Goal: Find specific fact: Find specific page/section

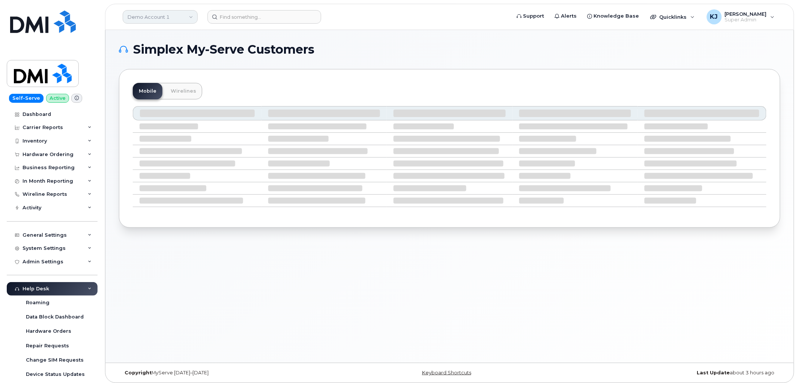
click at [187, 14] on link "Demo Account 1" at bounding box center [160, 17] width 75 height 14
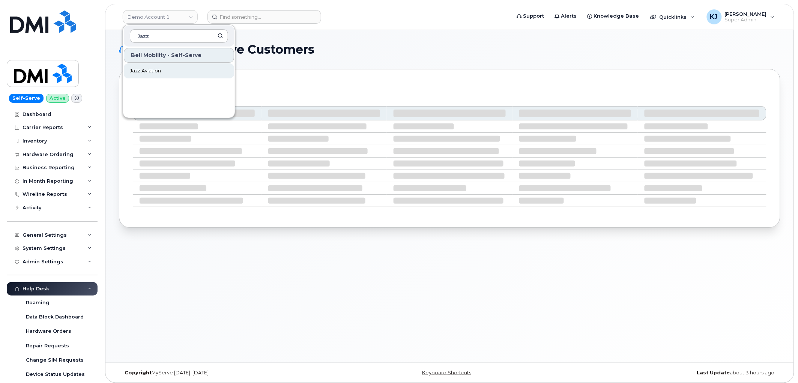
type input "Jazz"
click at [161, 66] on link "Jazz Aviation" at bounding box center [179, 70] width 110 height 15
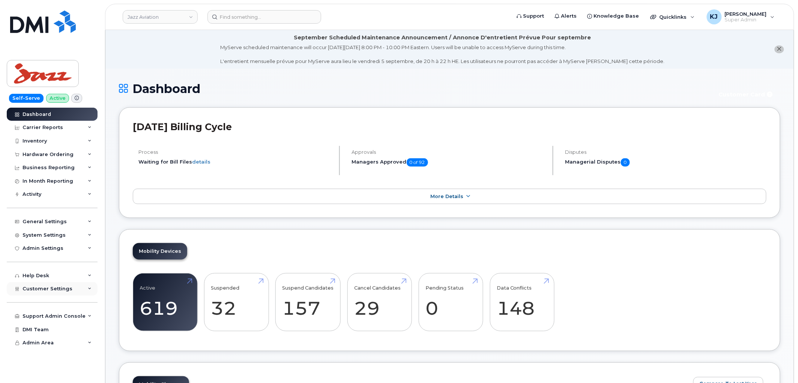
click at [73, 289] on div "Customer Settings" at bounding box center [52, 289] width 91 height 14
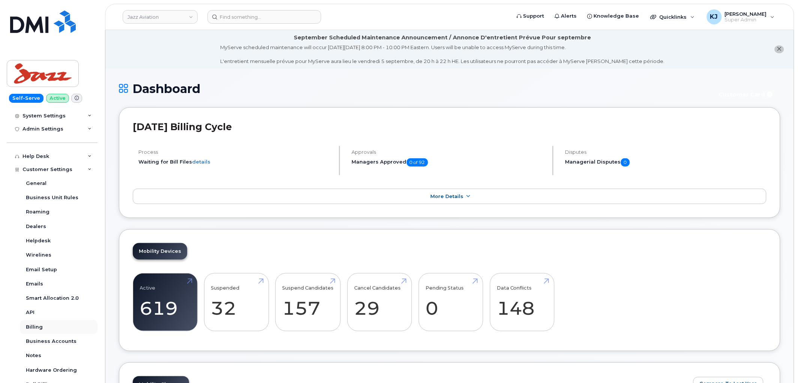
scroll to position [196, 0]
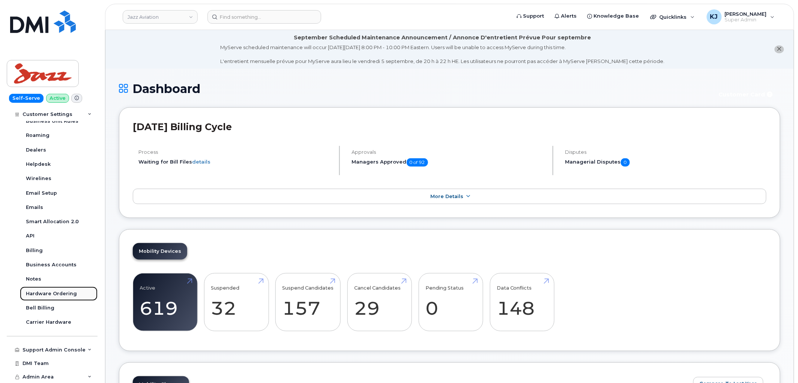
click at [63, 290] on div "Hardware Ordering" at bounding box center [51, 293] width 51 height 7
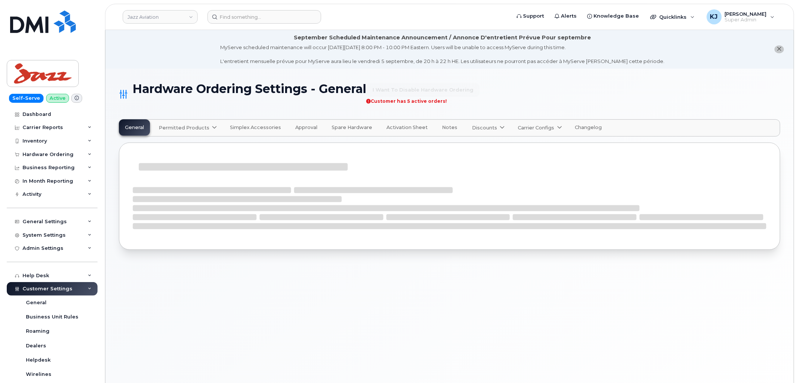
select select "admins"
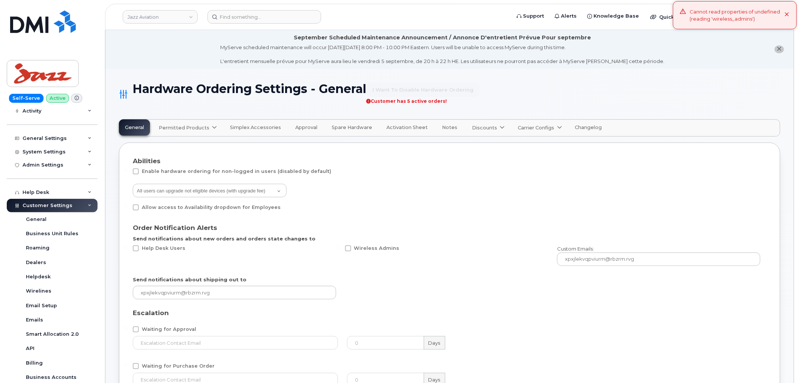
scroll to position [167, 0]
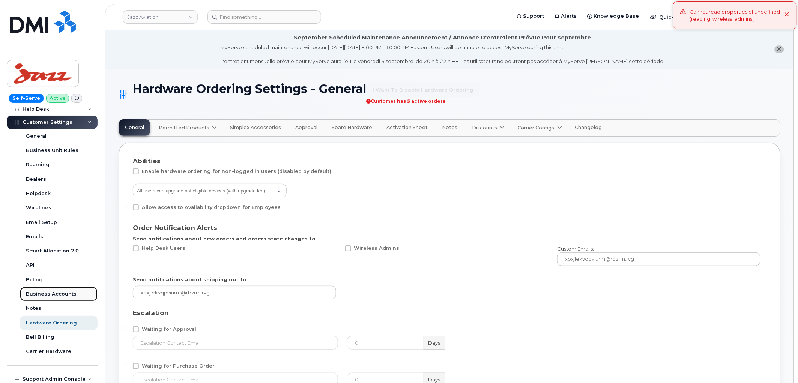
click at [54, 295] on div "Business Accounts" at bounding box center [51, 294] width 51 height 7
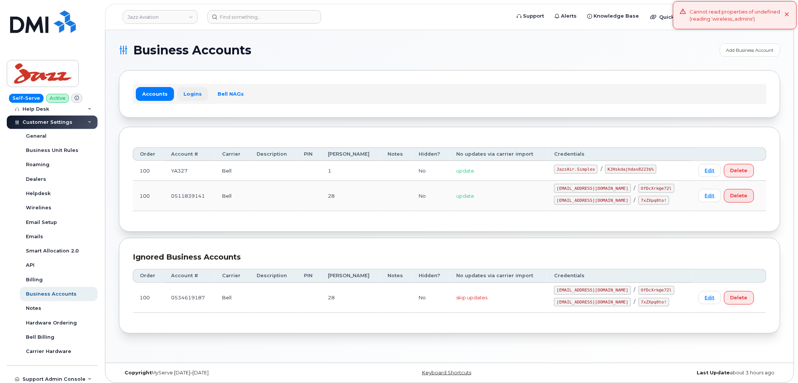
click at [193, 98] on link "Logins" at bounding box center [192, 94] width 31 height 14
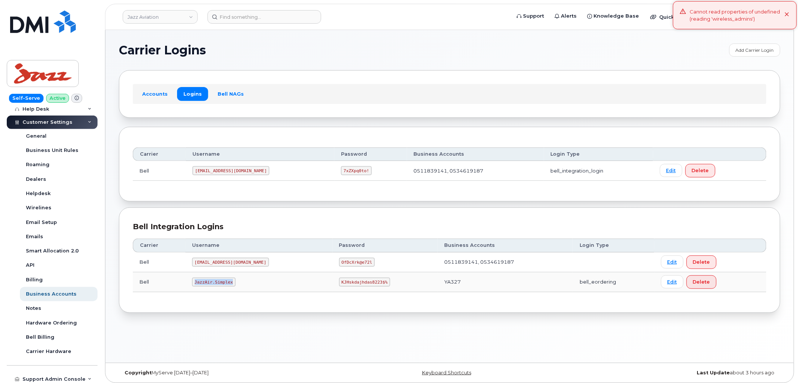
drag, startPoint x: 232, startPoint y: 281, endPoint x: 185, endPoint y: 282, distance: 46.5
click at [185, 282] on tr "Bell JazzAir.Simplex KJHskdajhdas8223$% YA327 bell_eordering Edit Delete" at bounding box center [449, 282] width 633 height 20
copy tr "JazzAir.Simplex"
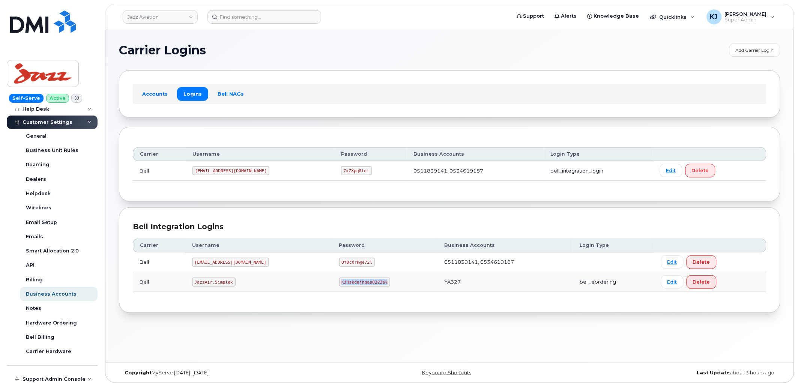
drag, startPoint x: 316, startPoint y: 281, endPoint x: 365, endPoint y: 279, distance: 49.1
click at [365, 279] on td "KJHskdajhdas8223$%" at bounding box center [384, 282] width 105 height 20
copy code "KJHskdajhdas8223$%"
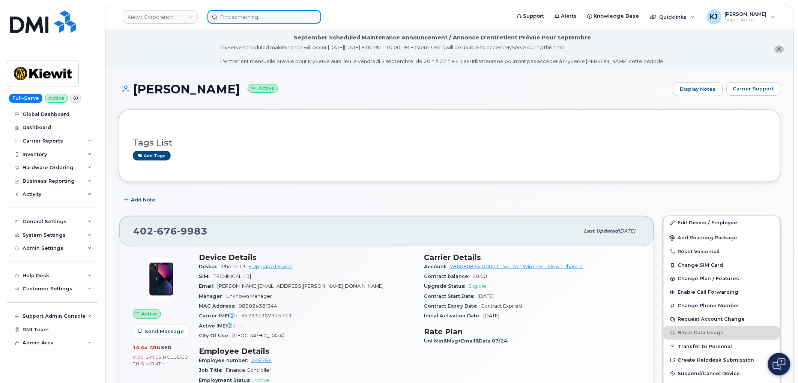
click at [236, 11] on input at bounding box center [264, 17] width 114 height 14
paste input "297864"
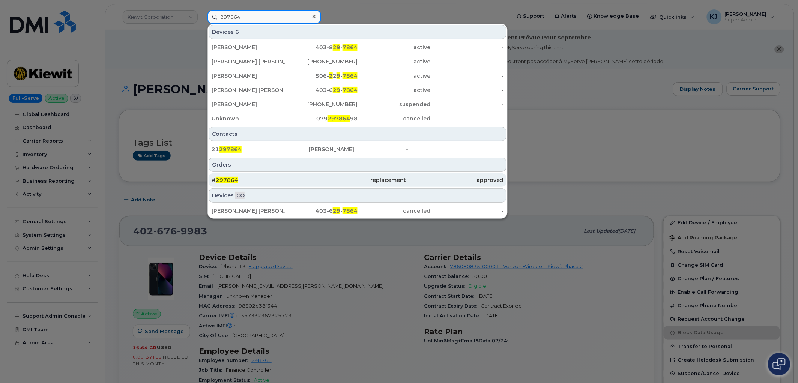
type input "297864"
click at [309, 185] on div "# 297864" at bounding box center [357, 180] width 97 height 14
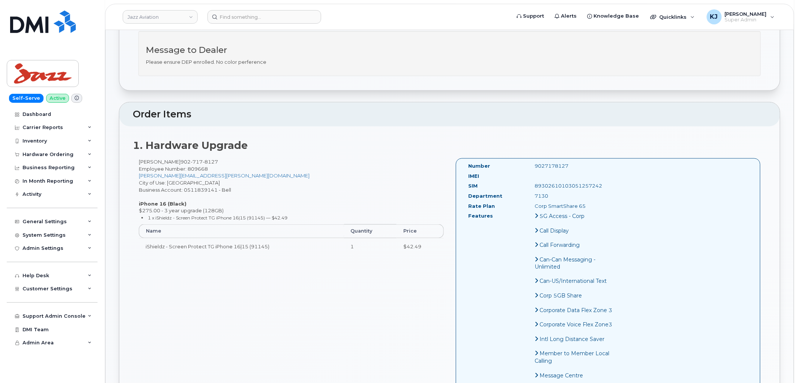
scroll to position [208, 0]
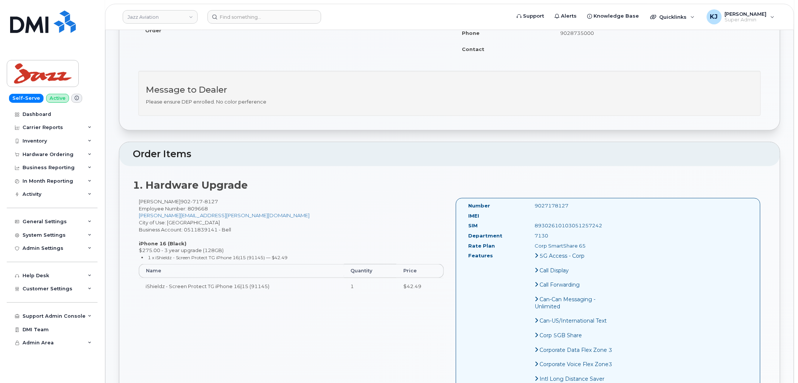
click at [214, 200] on span "8127" at bounding box center [210, 201] width 15 height 6
drag, startPoint x: 216, startPoint y: 201, endPoint x: 179, endPoint y: 200, distance: 37.9
click at [179, 200] on div "Sarabjeet Singh 902 717 8127 Employee Number: 809668 Sarabjeet.Singh@flyjazz.ca…" at bounding box center [291, 249] width 317 height 103
copy span "902 717 8127"
click at [197, 209] on span "Employee Number: 809668" at bounding box center [173, 209] width 69 height 6
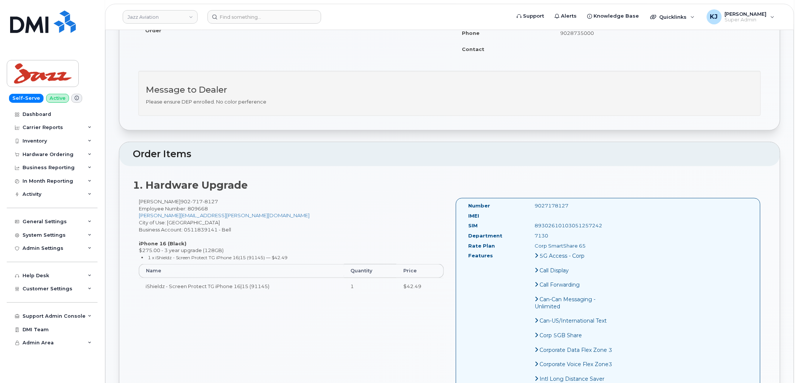
click at [197, 209] on span "Employee Number: 809668" at bounding box center [173, 209] width 69 height 6
copy span "809668"
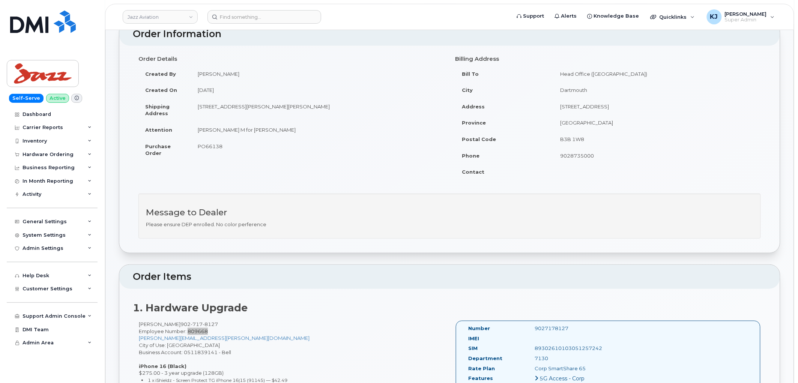
scroll to position [83, 0]
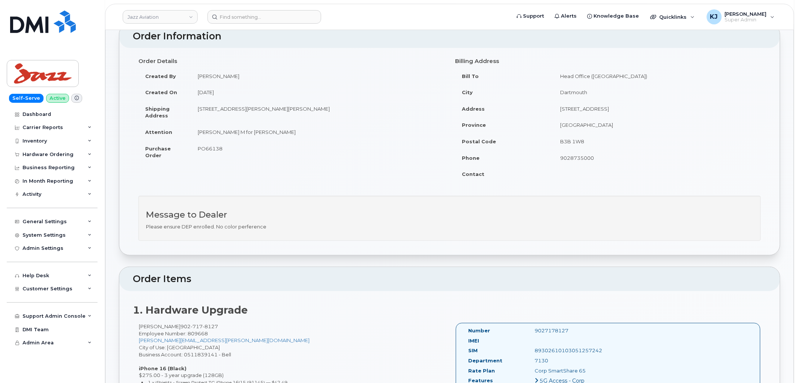
click at [209, 146] on span "PO66138" at bounding box center [210, 149] width 25 height 6
copy span "PO66138"
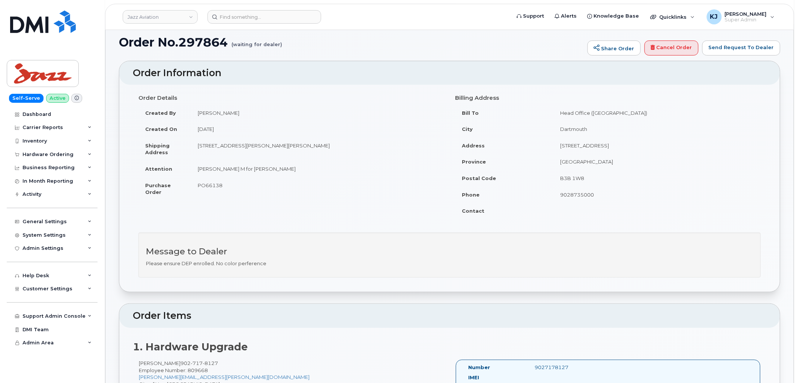
scroll to position [42, 0]
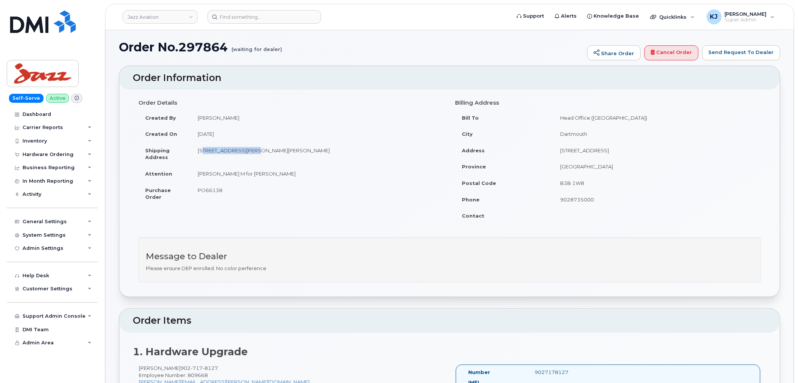
drag, startPoint x: 199, startPoint y: 149, endPoint x: 249, endPoint y: 152, distance: 50.4
click at [249, 152] on td "310 Goudey Dr Goffs Nova Scotia B2T 1M6" at bounding box center [317, 153] width 253 height 23
copy td "310 Goudey Dr Goffs"
drag, startPoint x: 281, startPoint y: 152, endPoint x: 302, endPoint y: 150, distance: 21.0
click at [302, 150] on td "310 Goudey Dr Goffs Nova Scotia B2T 1M6" at bounding box center [317, 153] width 253 height 23
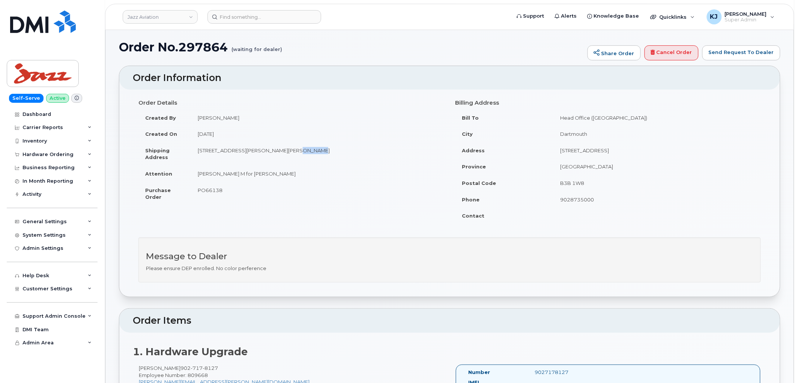
copy td "B2T 1M6"
drag, startPoint x: 197, startPoint y: 171, endPoint x: 267, endPoint y: 177, distance: 70.3
click at [267, 177] on td "Tanner M for Sarabjeet Singh" at bounding box center [317, 173] width 253 height 17
copy td "Tanner M for Sarabjeet Singh"
click at [200, 45] on h1 "Order No.297864 (waiting for dealer)" at bounding box center [351, 47] width 465 height 13
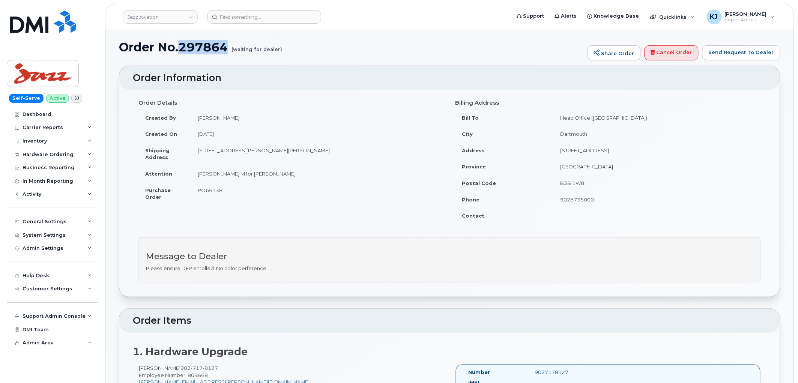
click at [200, 45] on h1 "Order No.297864 (waiting for dealer)" at bounding box center [351, 47] width 465 height 13
copy h1 "297864"
drag, startPoint x: 230, startPoint y: 173, endPoint x: 275, endPoint y: 175, distance: 45.0
click at [275, 175] on td "Tanner M for Sarabjeet Singh" at bounding box center [317, 173] width 253 height 17
copy td "Sarabjeet Singh"
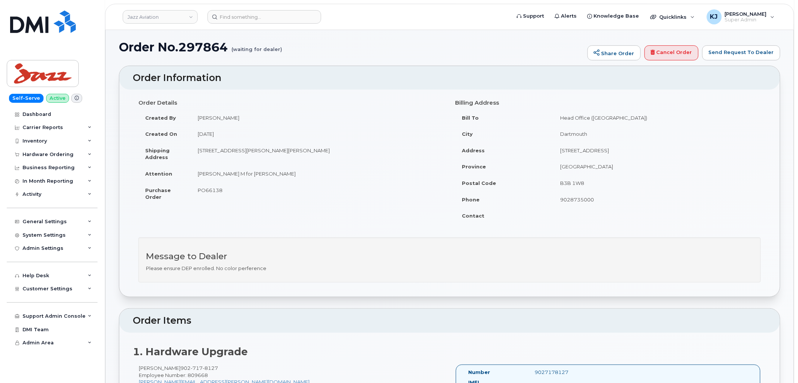
click at [206, 189] on span "PO66138" at bounding box center [210, 190] width 25 height 6
copy span "PO66138"
click at [143, 19] on link "Jazz Aviation" at bounding box center [160, 17] width 75 height 14
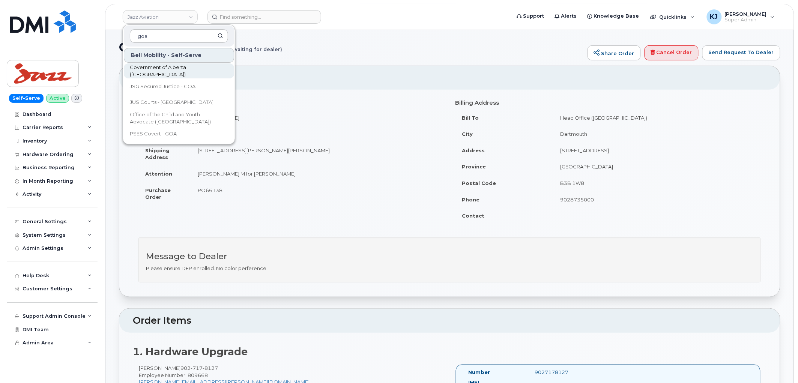
type input "goa"
click at [167, 77] on link "Government of Alberta (GOA)" at bounding box center [179, 70] width 110 height 15
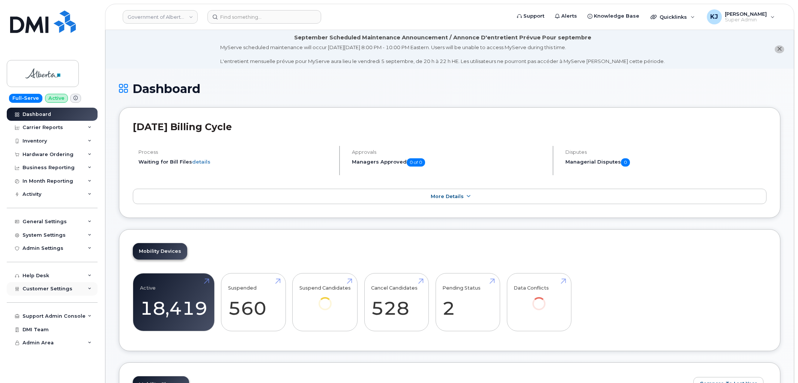
scroll to position [83, 0]
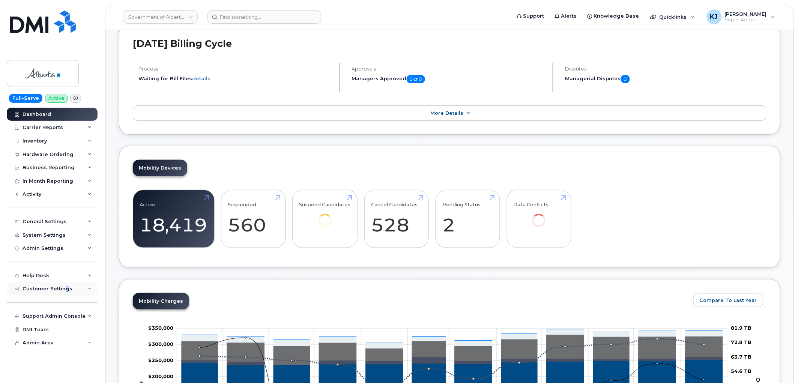
click at [65, 289] on span "Customer Settings" at bounding box center [48, 289] width 50 height 6
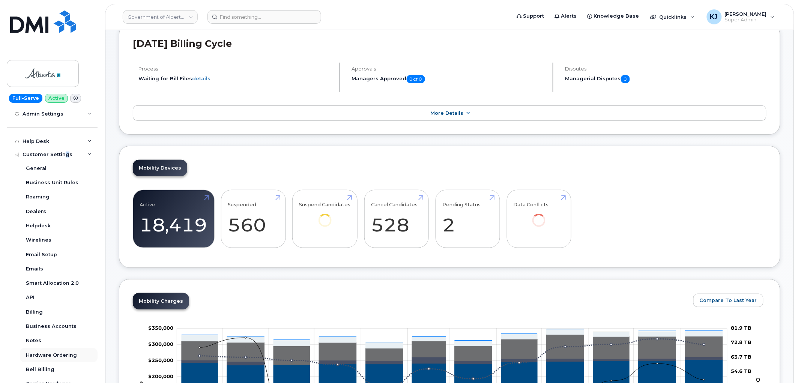
scroll to position [196, 0]
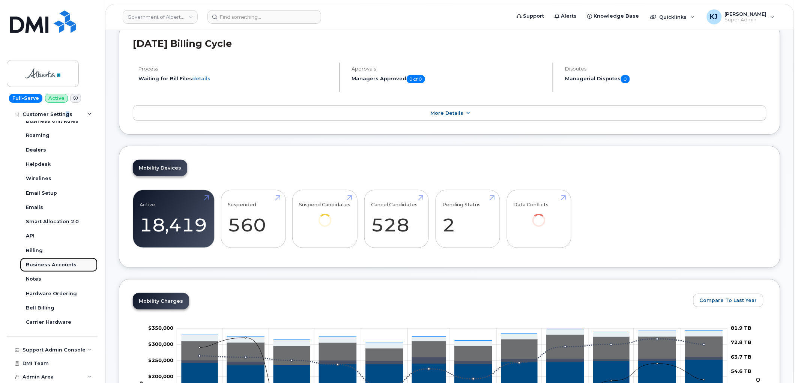
click at [51, 266] on div "Business Accounts" at bounding box center [51, 264] width 51 height 7
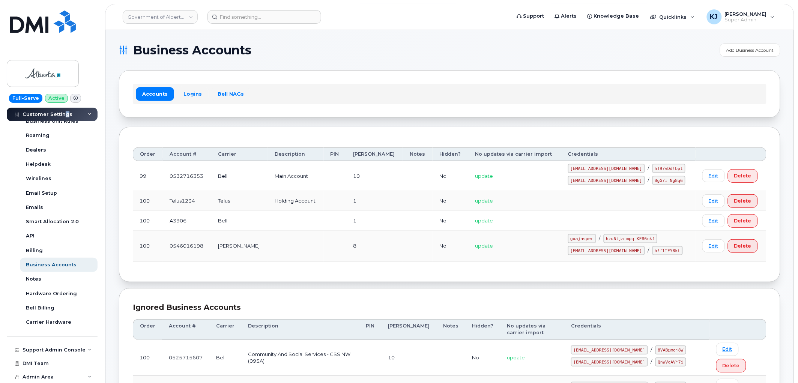
click at [190, 86] on div "Accounts Logins Bell NAGs" at bounding box center [449, 94] width 633 height 20
click at [192, 95] on link "Logins" at bounding box center [192, 94] width 31 height 14
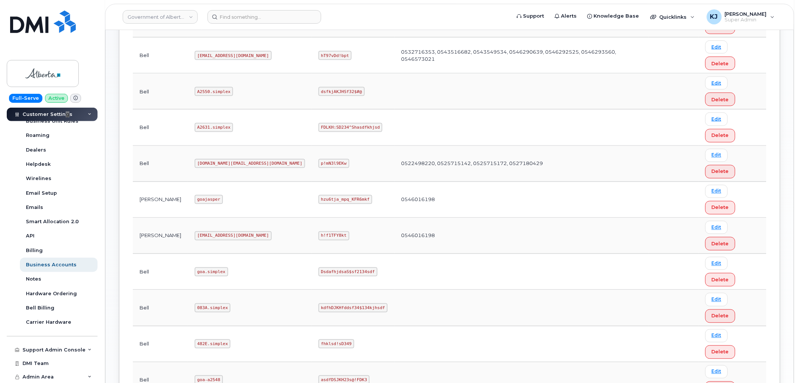
scroll to position [392, 0]
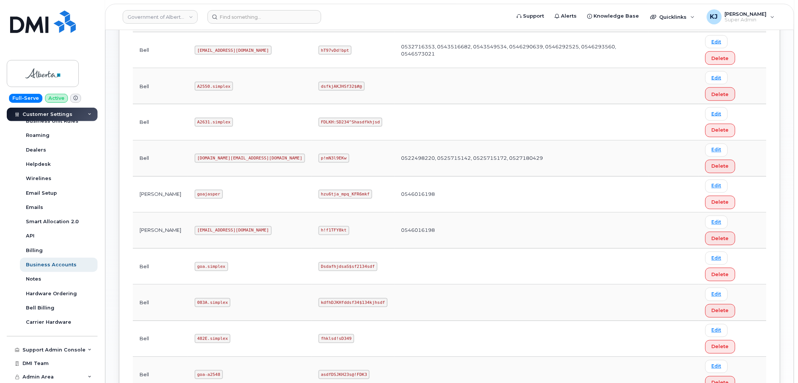
drag, startPoint x: 216, startPoint y: 248, endPoint x: 181, endPoint y: 245, distance: 35.3
copy code "A3906.simplex"
drag, startPoint x: 272, startPoint y: 248, endPoint x: 312, endPoint y: 244, distance: 40.3
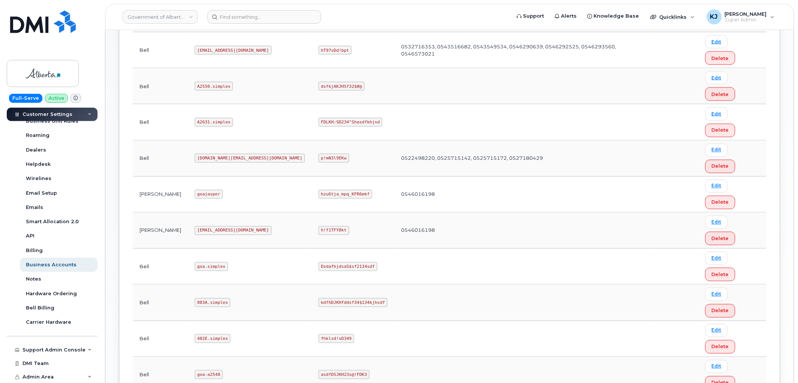
copy code "GBtmN@!8vQAMz!"
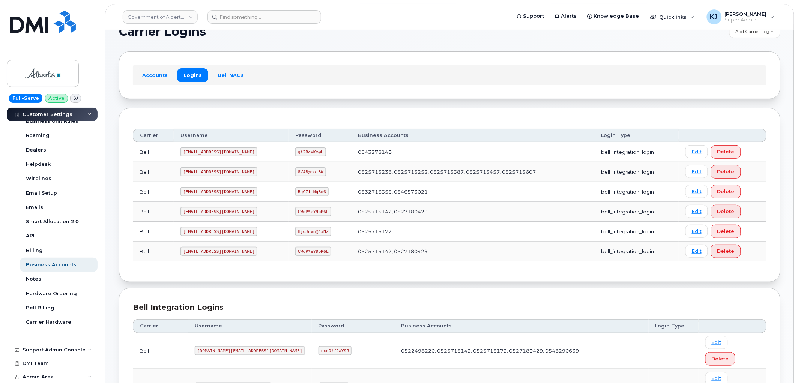
scroll to position [17, 0]
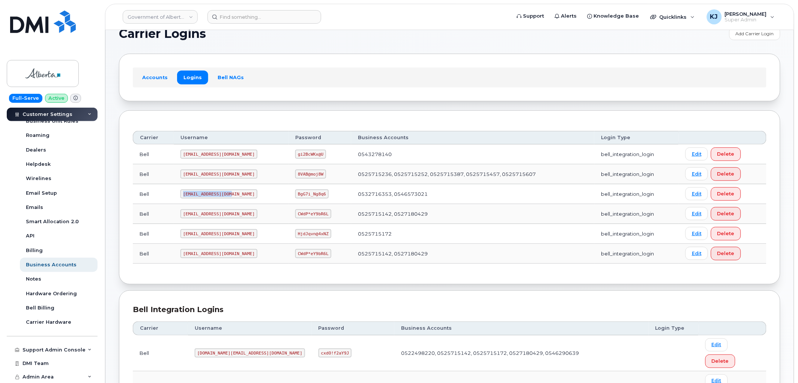
drag, startPoint x: 227, startPoint y: 192, endPoint x: 179, endPoint y: 196, distance: 47.5
click at [179, 196] on td "goa482E2@myserve.ca" at bounding box center [231, 194] width 115 height 20
copy code "goa482E2@myserve.ca"
drag, startPoint x: 278, startPoint y: 194, endPoint x: 303, endPoint y: 194, distance: 25.1
click at [303, 194] on code "BgG7i_Ng8q6" at bounding box center [311, 193] width 33 height 9
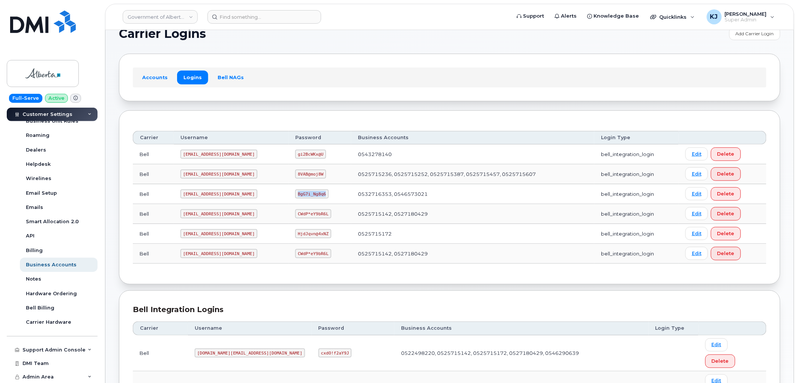
copy code "BgG7i_Ng8q6"
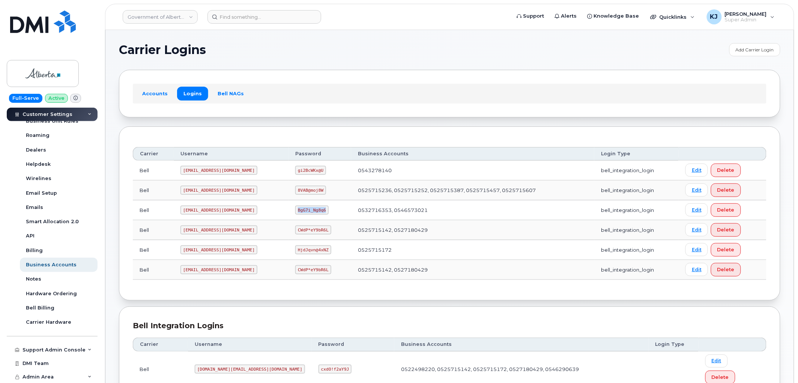
scroll to position [0, 0]
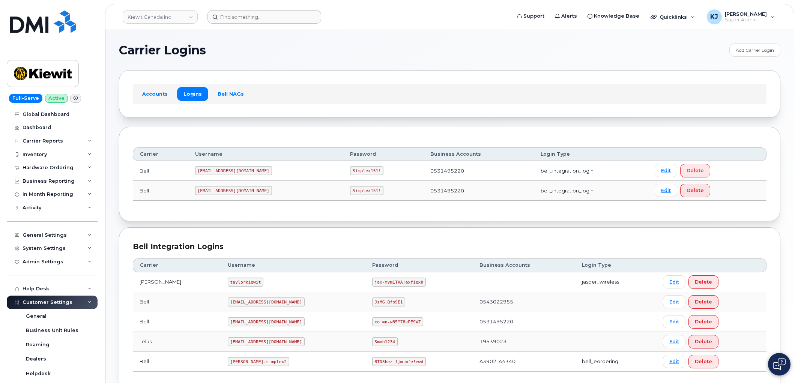
scroll to position [53, 0]
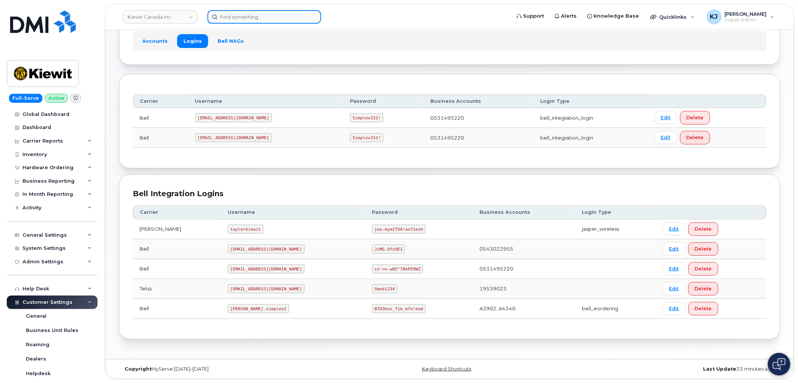
click at [230, 21] on input at bounding box center [264, 17] width 114 height 14
paste input "5143479826"
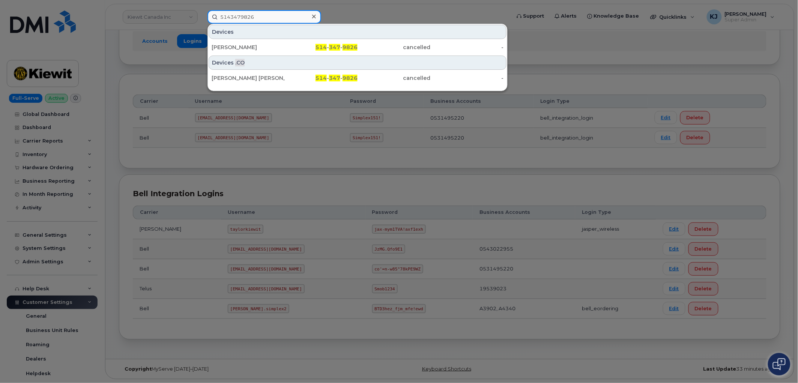
type input "5143479826"
click at [256, 50] on div "[PERSON_NAME]" at bounding box center [248, 48] width 73 height 8
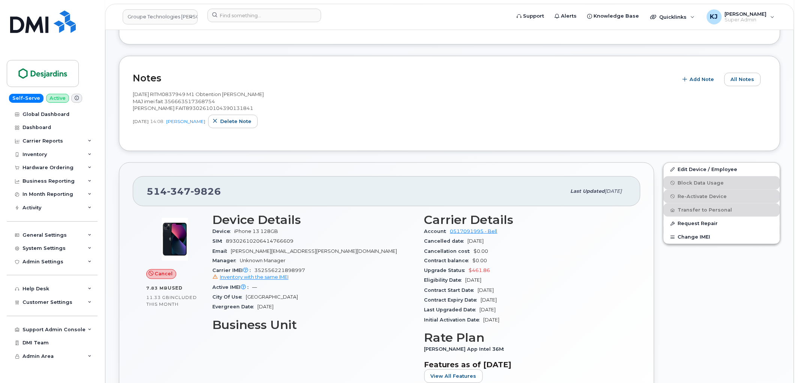
scroll to position [375, 0]
